Goal: Check status: Check status

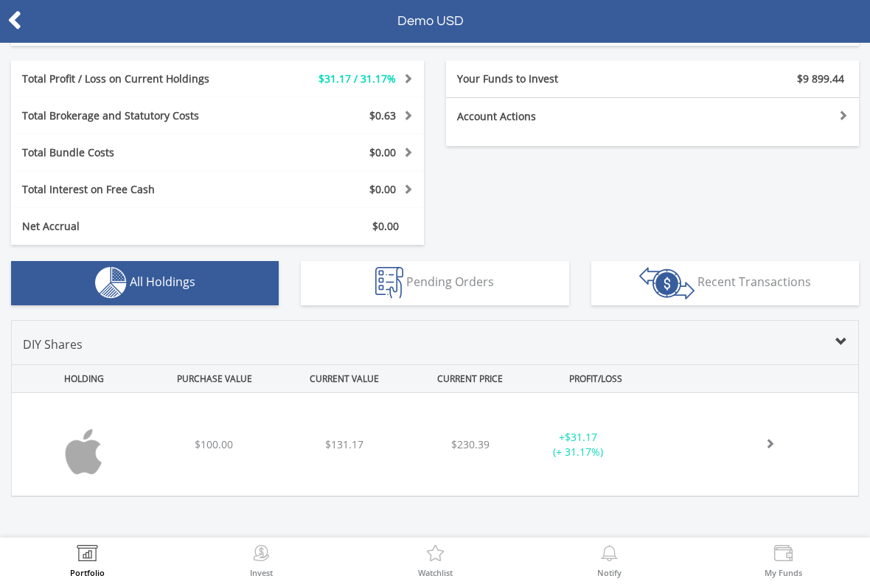
scroll to position [252, 0]
click at [13, 21] on icon at bounding box center [14, 20] width 15 height 29
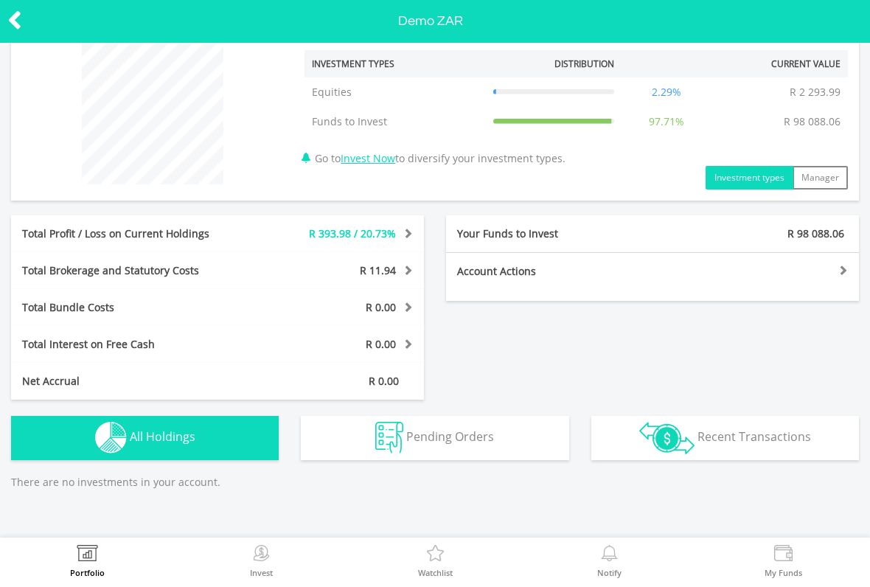
scroll to position [97, 0]
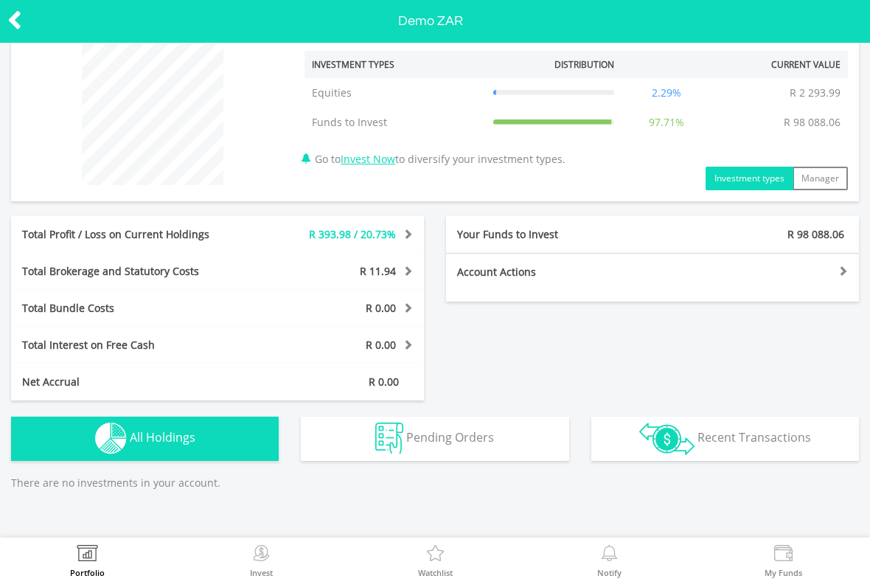
click at [43, 32] on div at bounding box center [43, 21] width 87 height 31
click at [8, 20] on icon at bounding box center [14, 20] width 15 height 29
click at [538, 433] on button "Pending Orders Pending Orders" at bounding box center [435, 439] width 268 height 44
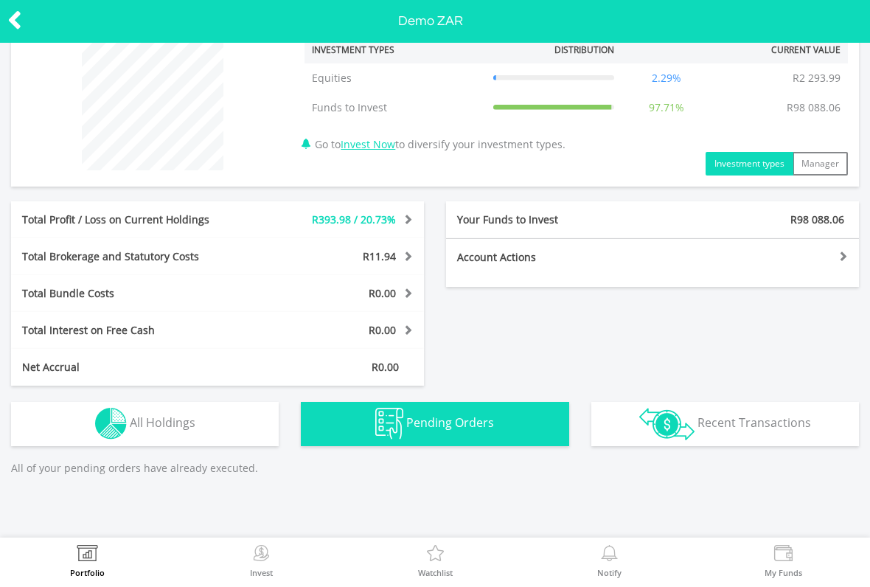
click at [726, 417] on span "Recent Transactions" at bounding box center [754, 422] width 114 height 16
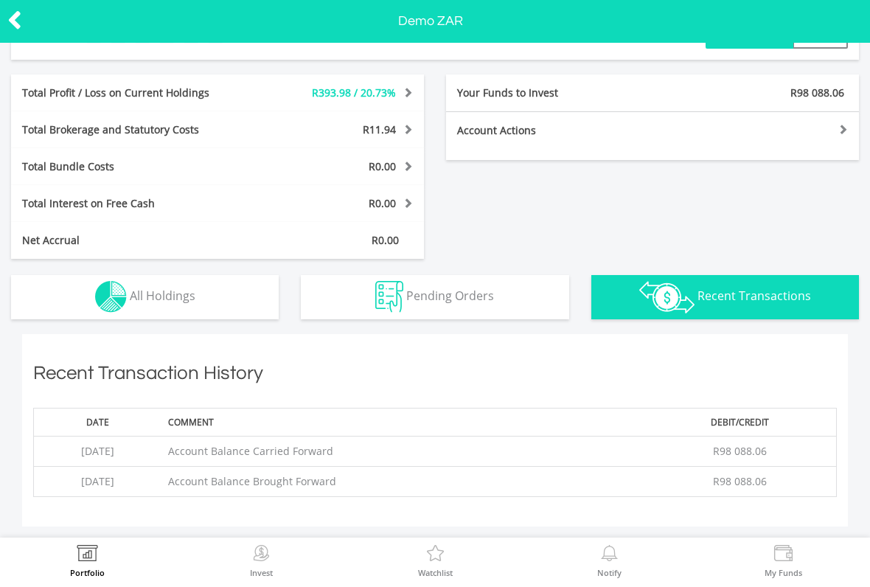
scroll to position [238, 0]
click at [246, 307] on button "Holdings All Holdings" at bounding box center [145, 298] width 268 height 44
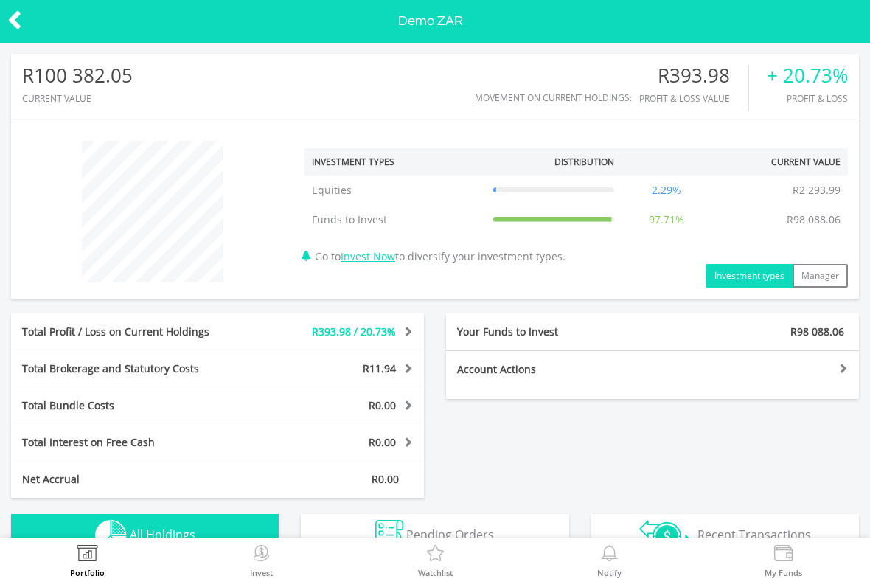
scroll to position [0, 0]
